Goal: Information Seeking & Learning: Understand process/instructions

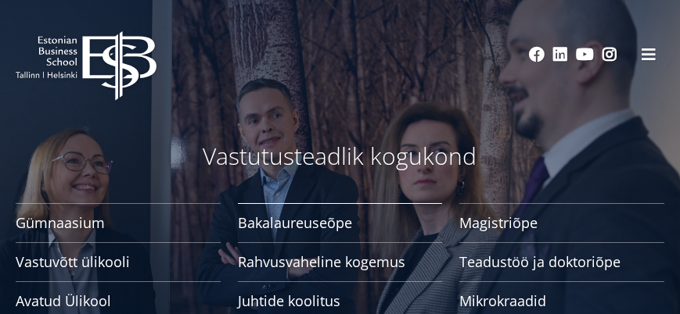
click at [330, 221] on span "Bakalaureuseõpe Tutvu ja registreeru" at bounding box center [340, 223] width 205 height 16
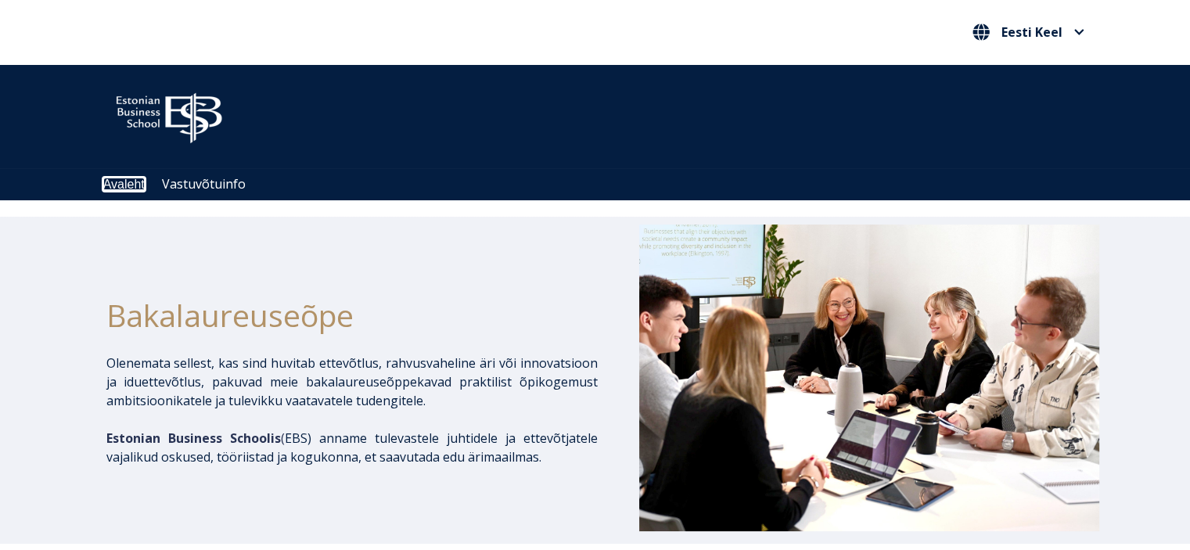
click at [133, 189] on link "Avaleht" at bounding box center [123, 184] width 41 height 13
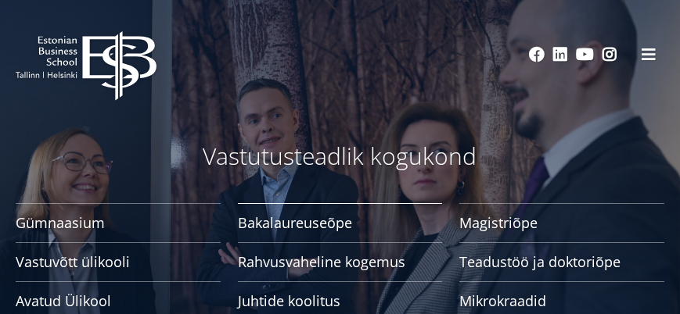
scroll to position [104, 0]
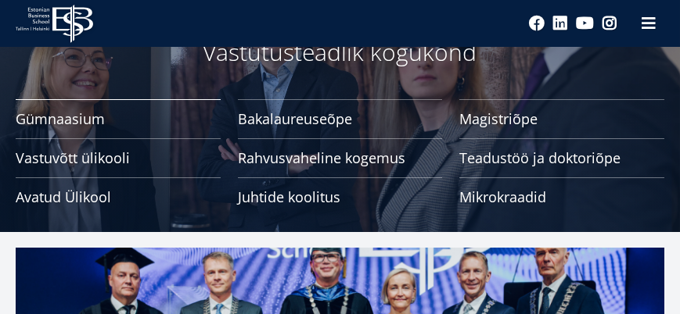
click at [104, 120] on span "Gümnaasium Tutvu ja registreeru" at bounding box center [118, 119] width 205 height 16
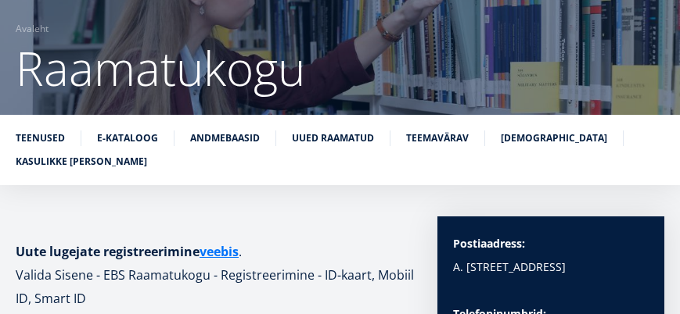
scroll to position [208, 0]
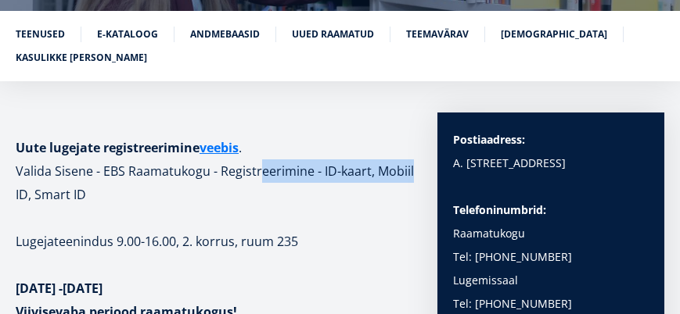
drag, startPoint x: 254, startPoint y: 175, endPoint x: 406, endPoint y: 181, distance: 151.9
click at [406, 181] on h1 "Uute lugejate registreerimine veebis . Valida Sisene - EBS Raamatukogu - Regist…" at bounding box center [219, 171] width 406 height 70
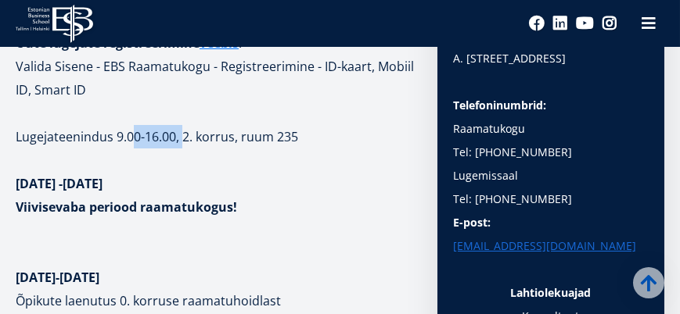
drag, startPoint x: 135, startPoint y: 138, endPoint x: 185, endPoint y: 148, distance: 50.9
click at [185, 147] on p "Lugejateenindus 9.00-16.00, 2. korrus, ruum 235" at bounding box center [219, 136] width 406 height 23
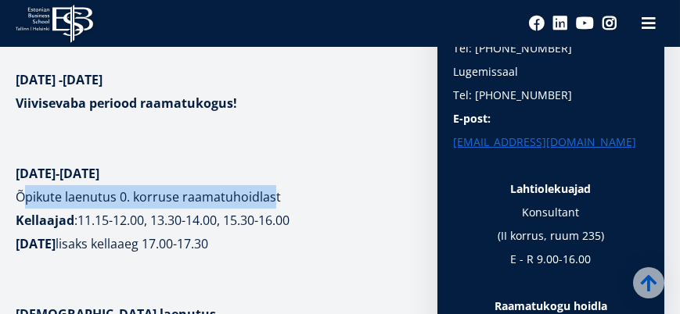
drag, startPoint x: 28, startPoint y: 196, endPoint x: 228, endPoint y: 216, distance: 200.5
click at [271, 205] on p "Õpikute laenutus 0. korruse raamatuhoidlast Kellaajad : 11.15-12.00, 13.30-14.0…" at bounding box center [219, 220] width 406 height 70
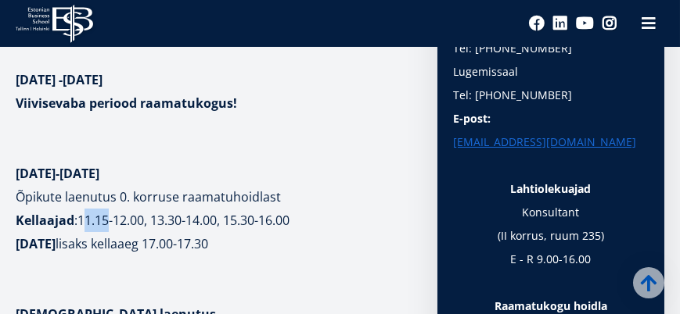
drag, startPoint x: 84, startPoint y: 219, endPoint x: 106, endPoint y: 220, distance: 21.9
click at [106, 220] on b "11.15-12.00, 13.30-14.00, 15.30-16.00" at bounding box center [183, 220] width 212 height 17
drag, startPoint x: 29, startPoint y: 246, endPoint x: 138, endPoint y: 249, distance: 108.8
click at [138, 249] on p "Õpikute laenutus 0. korruse raamatuhoidlast Kellaajad : 11.15-12.00, 13.30-14.0…" at bounding box center [219, 220] width 406 height 70
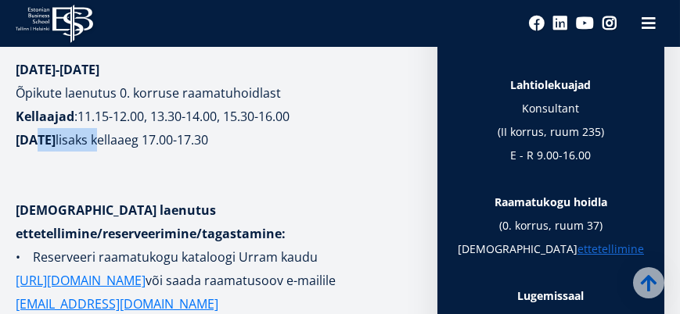
scroll to position [626, 0]
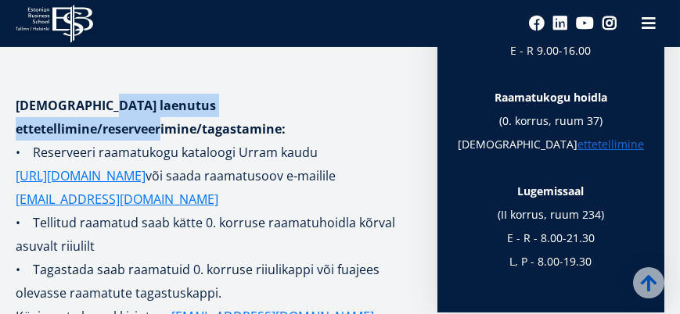
drag, startPoint x: 107, startPoint y: 106, endPoint x: 352, endPoint y: 107, distance: 244.8
click at [286, 107] on strong "Raamatute laenutus ettetellimine/reserveerimine/tagastamine:" at bounding box center [151, 117] width 270 height 41
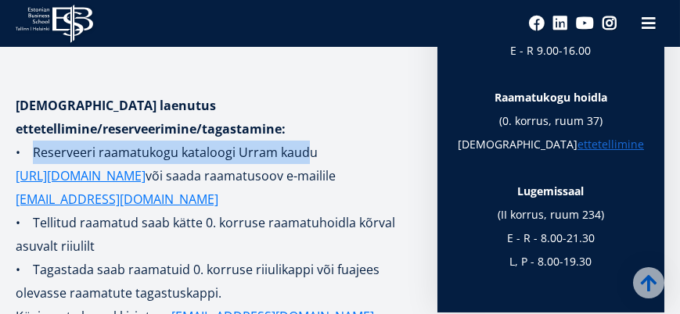
drag, startPoint x: 35, startPoint y: 129, endPoint x: 307, endPoint y: 129, distance: 272.2
click at [307, 141] on p "• Reserveeri raamatukogu kataloogi Urram kaudu https://www.lugeja.ee või saada …" at bounding box center [219, 176] width 406 height 70
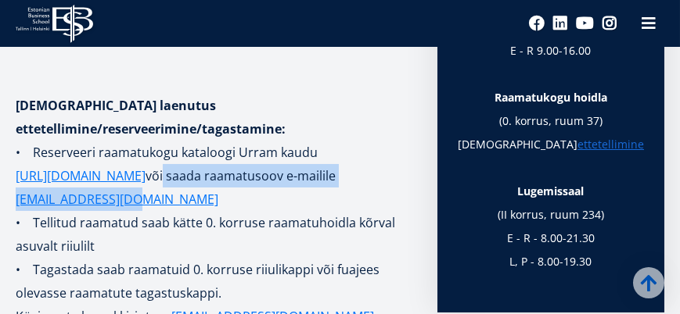
drag, startPoint x: 163, startPoint y: 152, endPoint x: 313, endPoint y: 165, distance: 150.8
click at [313, 165] on p "• Reserveeri raamatukogu kataloogi Urram kaudu https://www.lugeja.ee või saada …" at bounding box center [219, 176] width 406 height 70
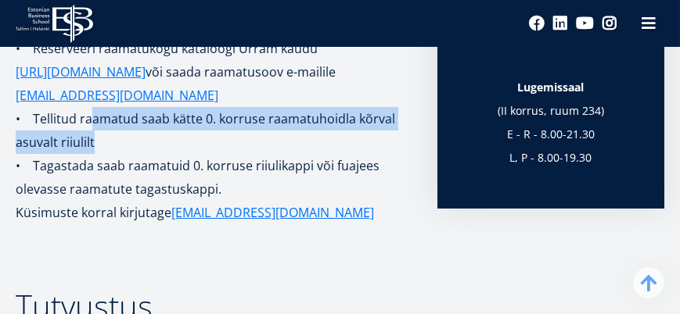
drag, startPoint x: 91, startPoint y: 96, endPoint x: 368, endPoint y: 113, distance: 277.4
click at [368, 113] on p "• Tellitud raamatud saab kätte 0. korruse raamatuhoidla kõrval asuvalt riiulilt" at bounding box center [219, 130] width 406 height 47
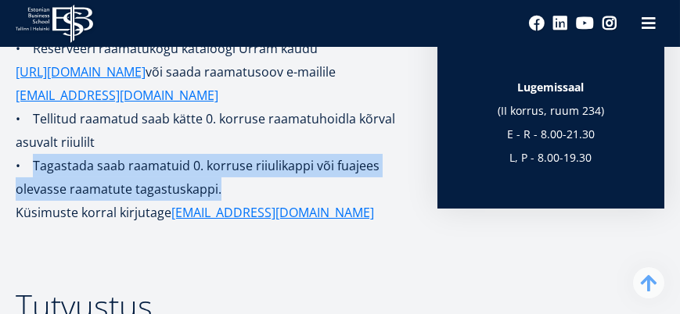
drag, startPoint x: 34, startPoint y: 139, endPoint x: 329, endPoint y: 158, distance: 296.3
click at [329, 158] on p "• Tagastada saab raamatuid 0. korruse riiulikappi või fuajees olevasse raamatut…" at bounding box center [219, 177] width 406 height 47
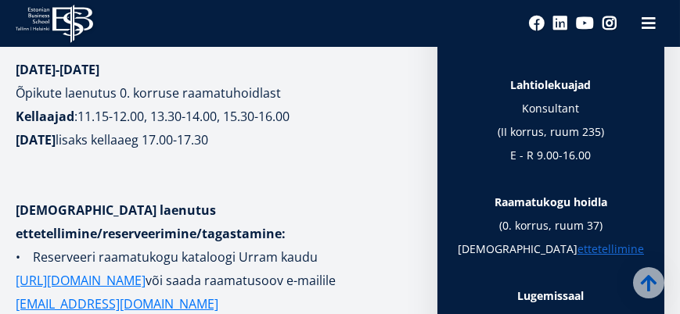
scroll to position [626, 0]
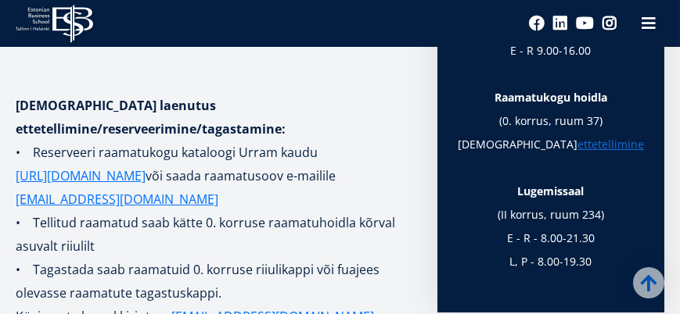
click at [298, 181] on p "• Reserveeri raamatukogu kataloogi Urram kaudu https://www.lugeja.ee või saada …" at bounding box center [219, 176] width 406 height 70
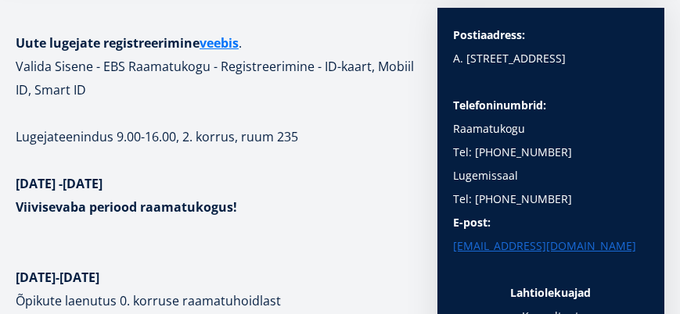
scroll to position [0, 0]
